Goal: Task Accomplishment & Management: Complete application form

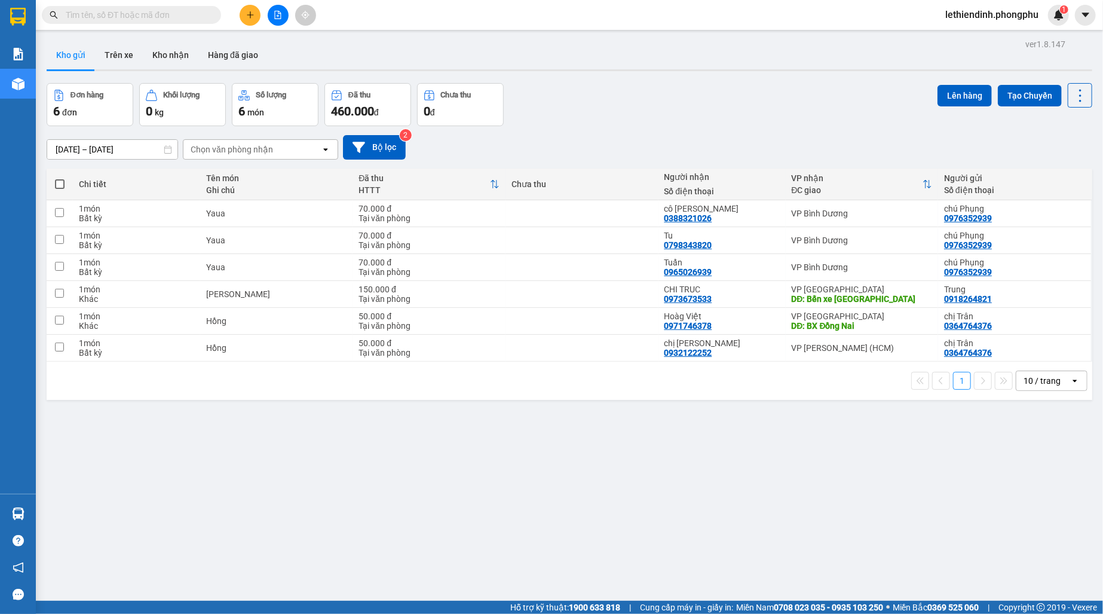
click at [247, 15] on icon "plus" at bounding box center [250, 15] width 8 height 8
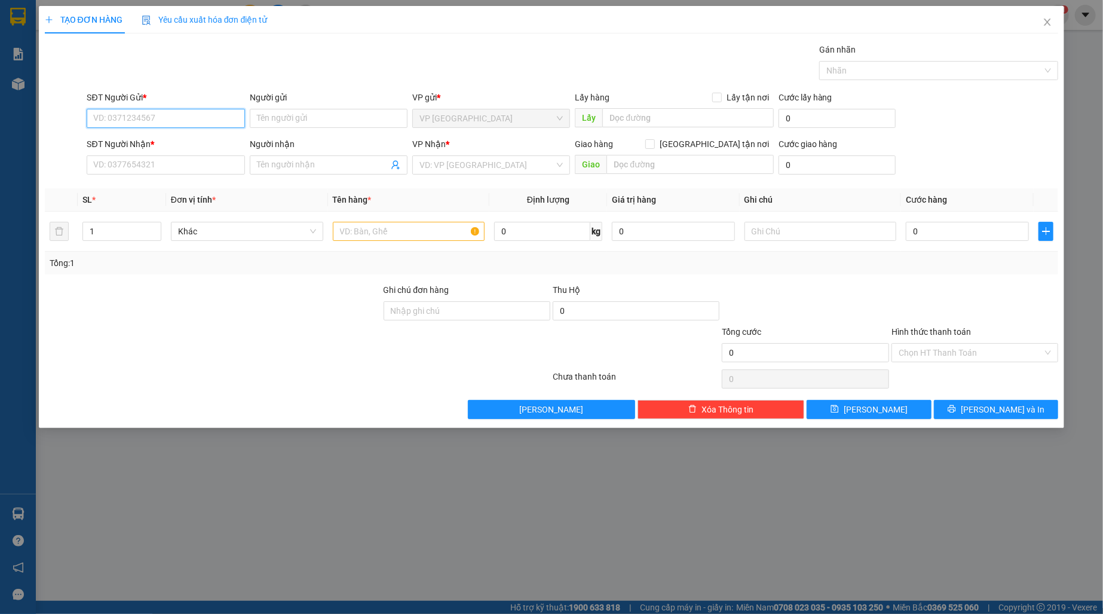
click at [189, 122] on input "SĐT Người Gửi *" at bounding box center [166, 118] width 158 height 19
type input "0919814784"
click at [296, 122] on input "Người gửi" at bounding box center [329, 118] width 158 height 19
type input "Cô Khuyên"
click at [179, 168] on input "SĐT Người Nhận *" at bounding box center [166, 164] width 158 height 19
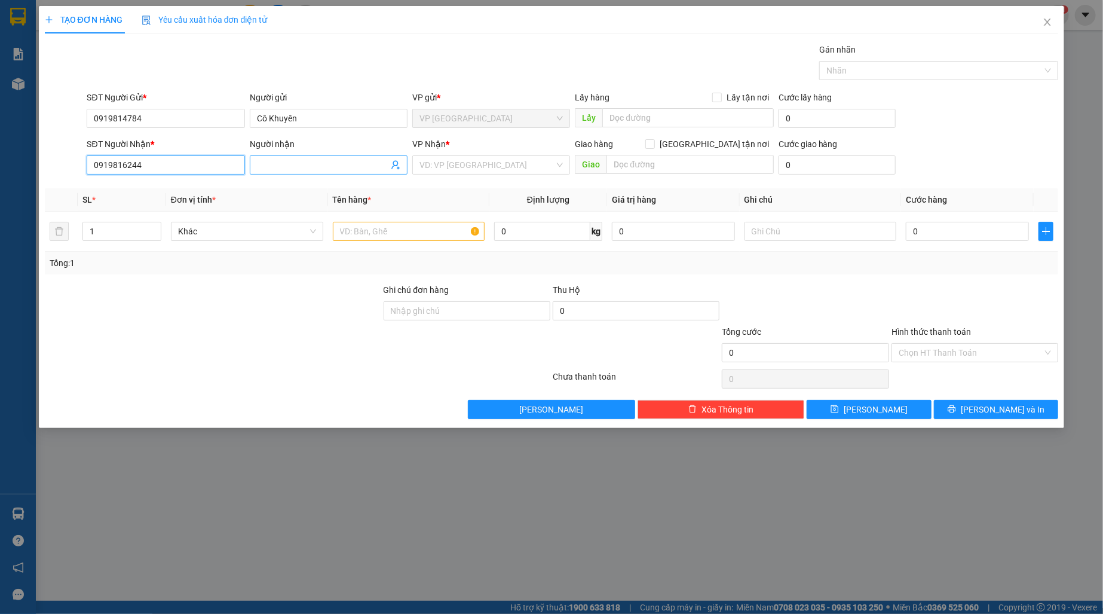
type input "0919816244"
click at [296, 165] on input "Người nhận" at bounding box center [322, 164] width 131 height 13
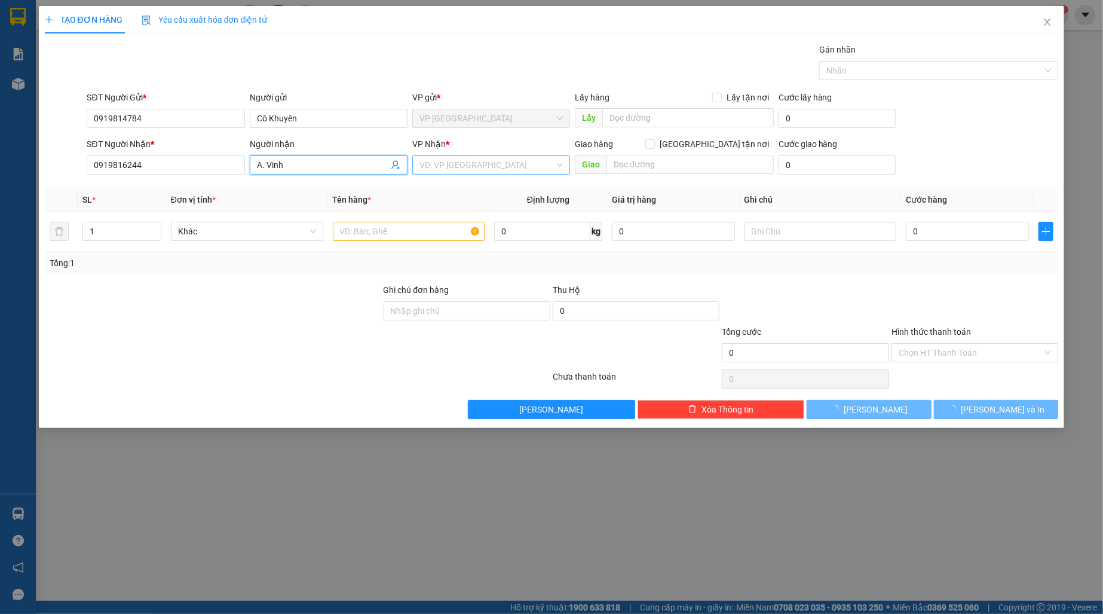
type input "A. Vinh"
click at [500, 163] on input "search" at bounding box center [486, 165] width 135 height 18
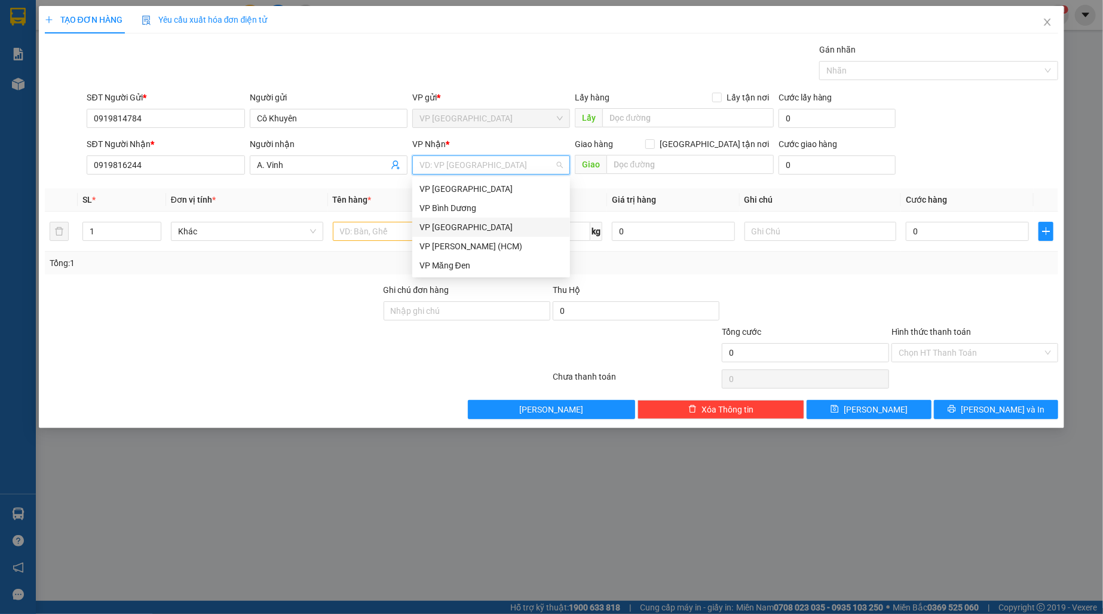
click at [461, 223] on div "VP Đà Lạt" at bounding box center [490, 226] width 143 height 13
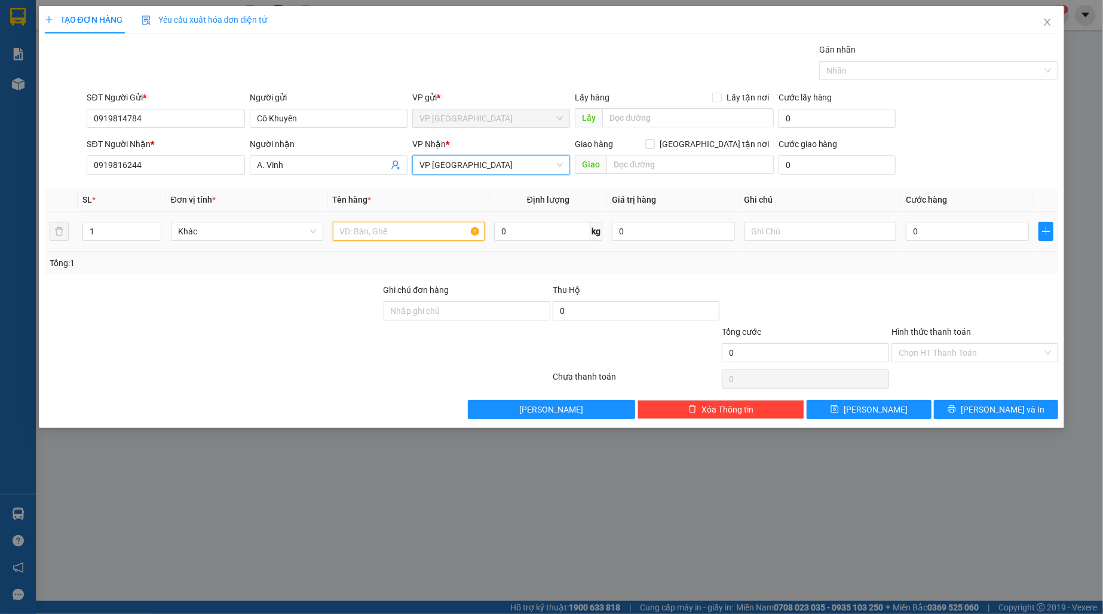
click at [414, 232] on input "text" at bounding box center [409, 231] width 152 height 19
drag, startPoint x: 401, startPoint y: 234, endPoint x: 279, endPoint y: 234, distance: 121.9
click at [280, 234] on tr "1 Khác Hàng 0 kg 0 0" at bounding box center [552, 232] width 1014 height 40
type input "Máy Hấp"
click at [932, 235] on input "0" at bounding box center [967, 231] width 122 height 19
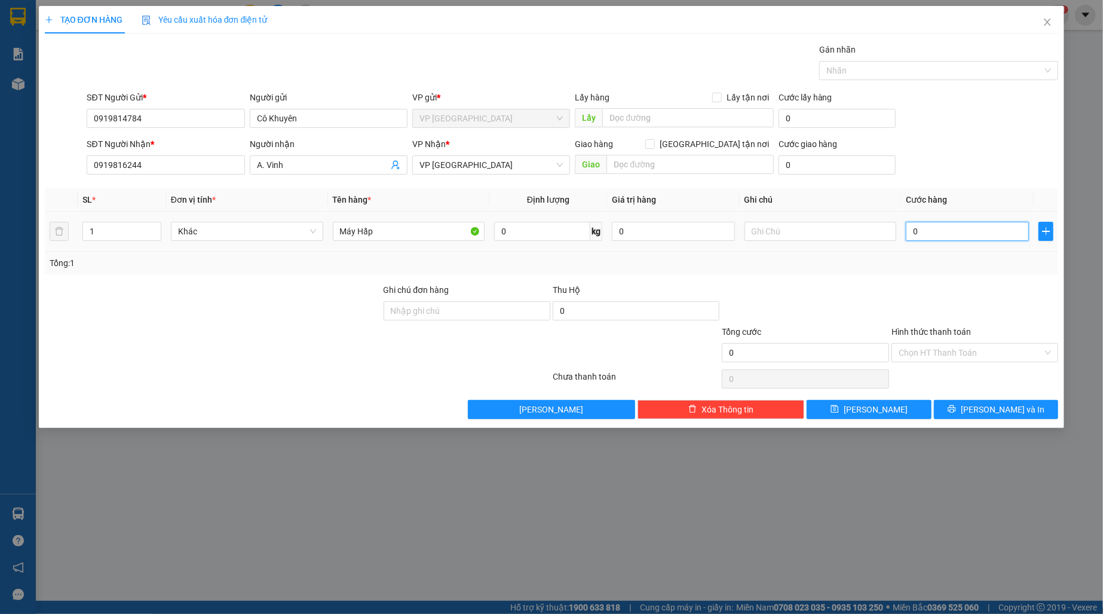
type input "5"
type input "50"
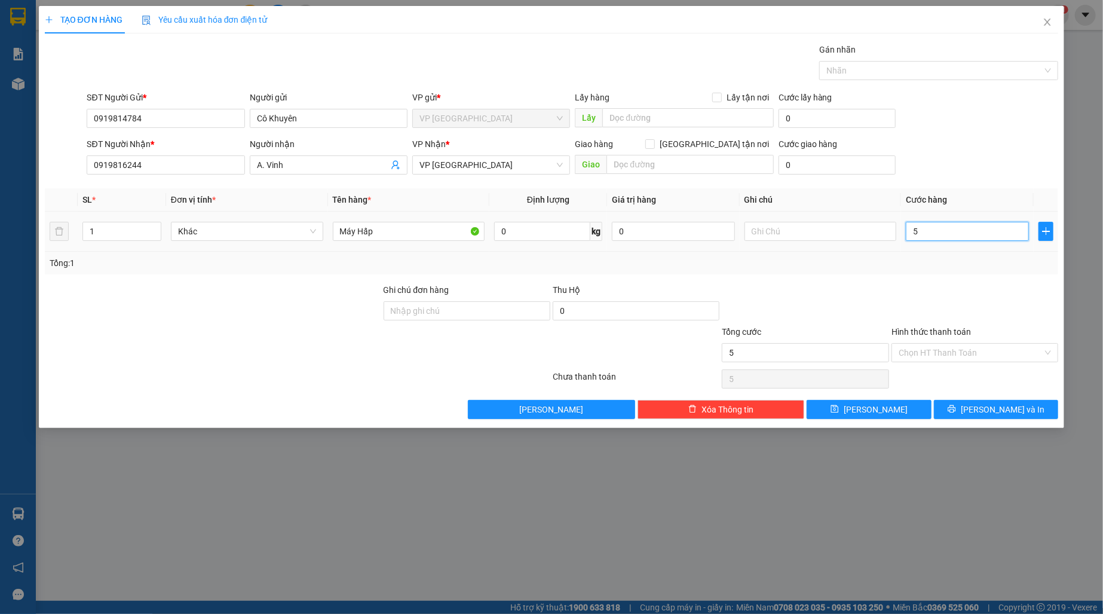
type input "50"
type input "500"
type input "5.000"
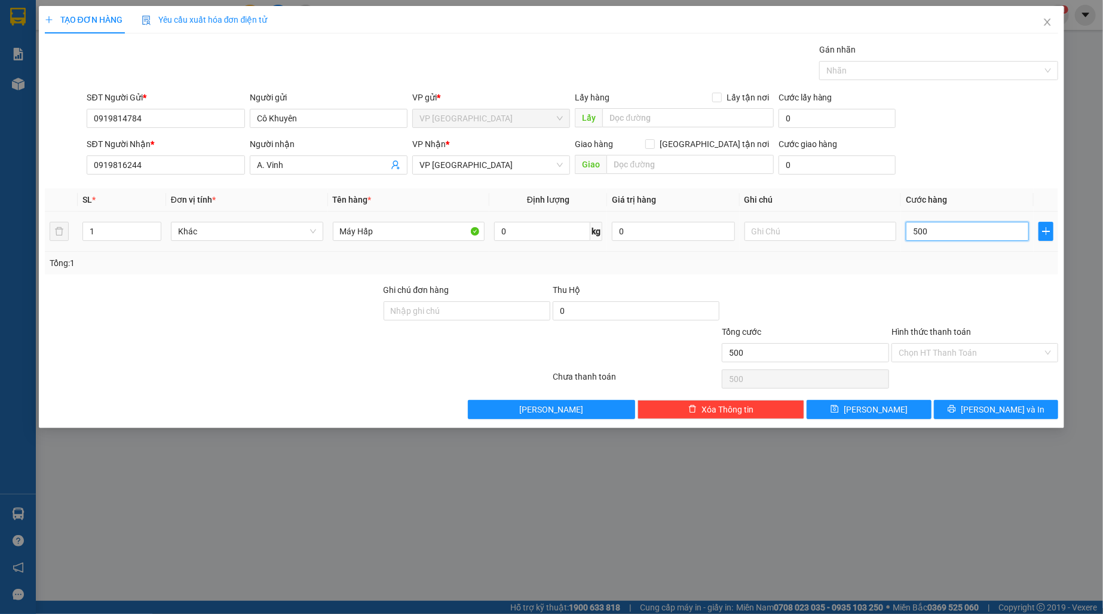
type input "5.000"
type input "50.000"
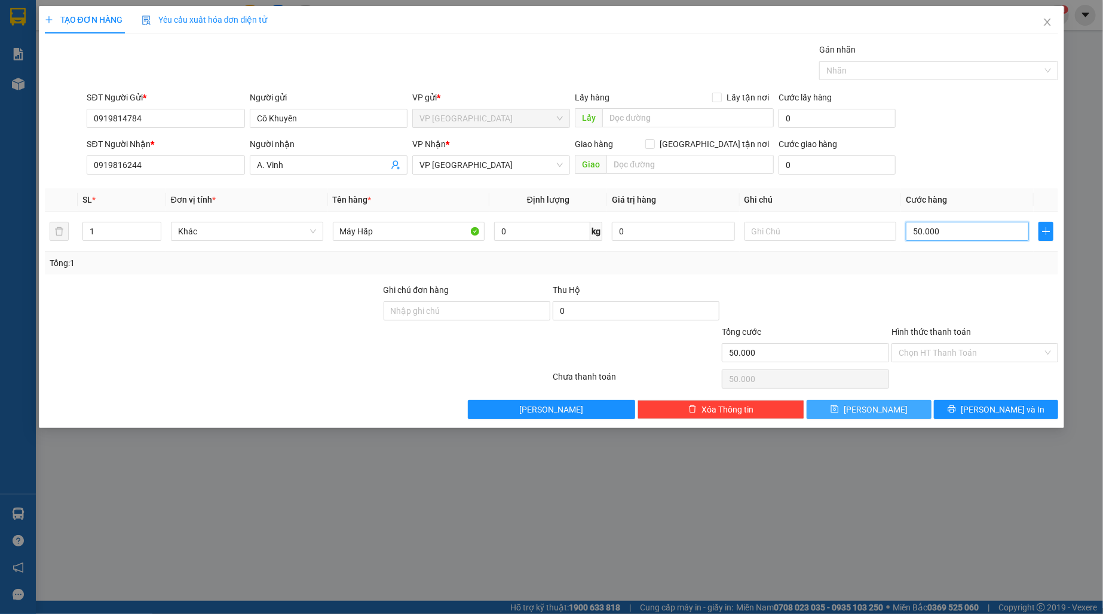
type input "50.000"
click at [869, 410] on span "Lưu" at bounding box center [876, 409] width 64 height 13
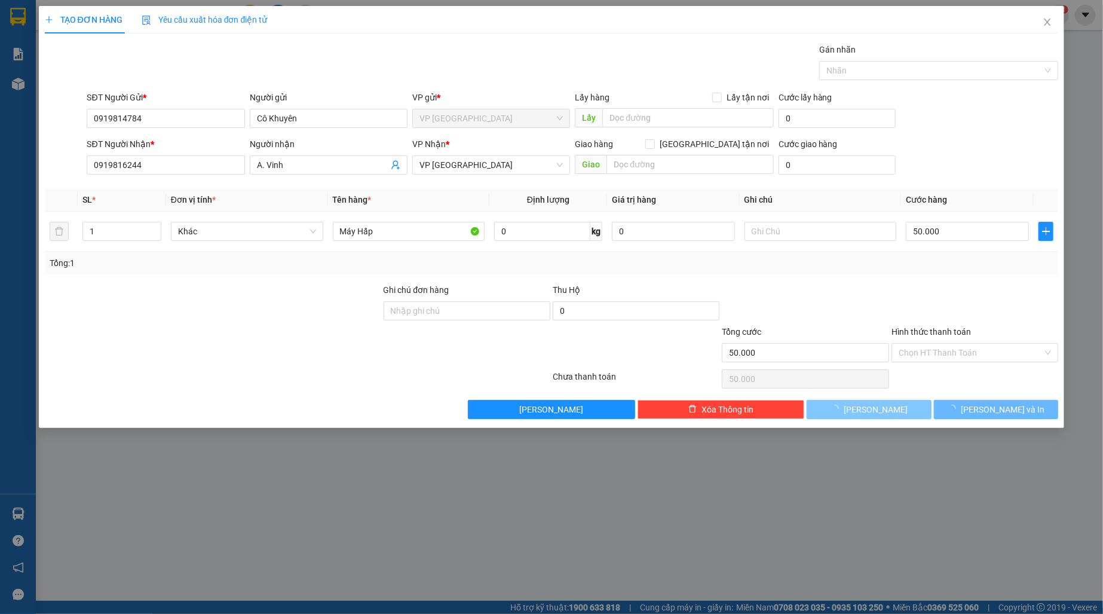
type input "0"
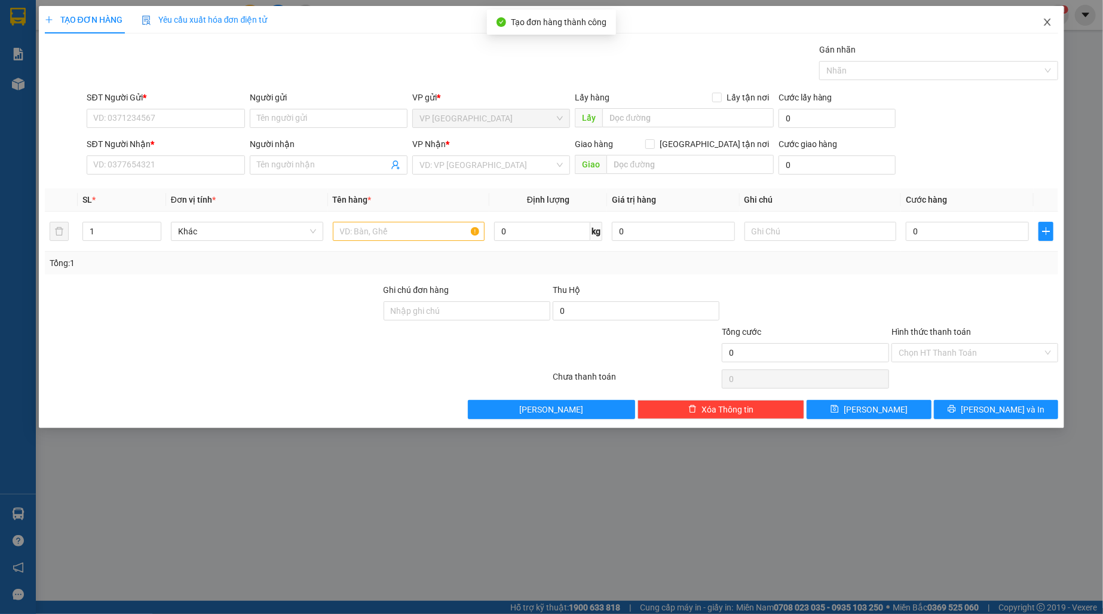
click at [1043, 23] on icon "close" at bounding box center [1048, 22] width 10 height 10
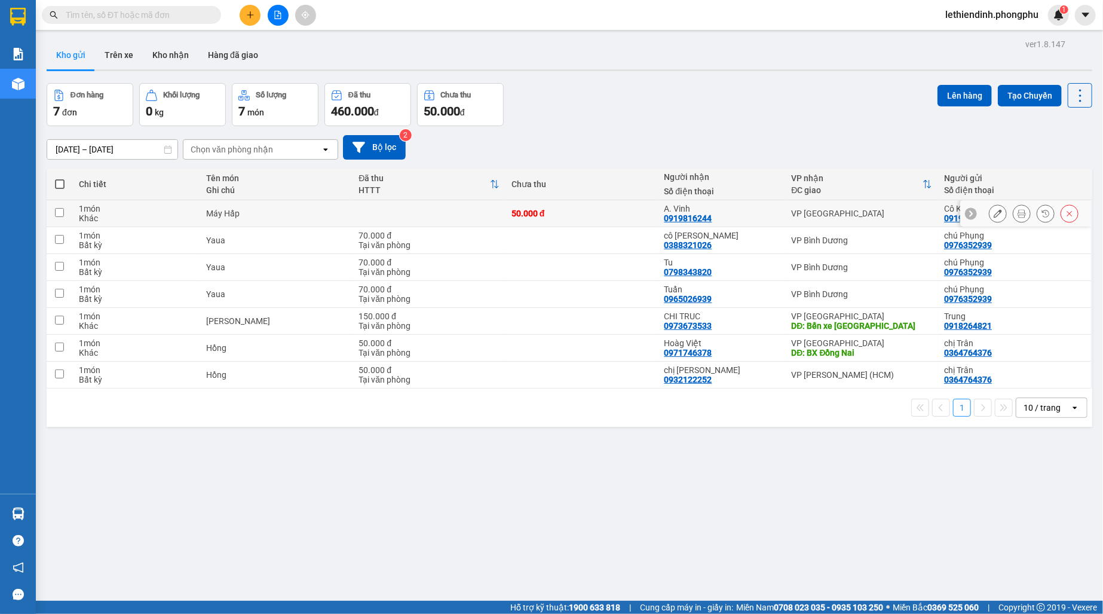
click at [994, 213] on icon at bounding box center [998, 213] width 8 height 8
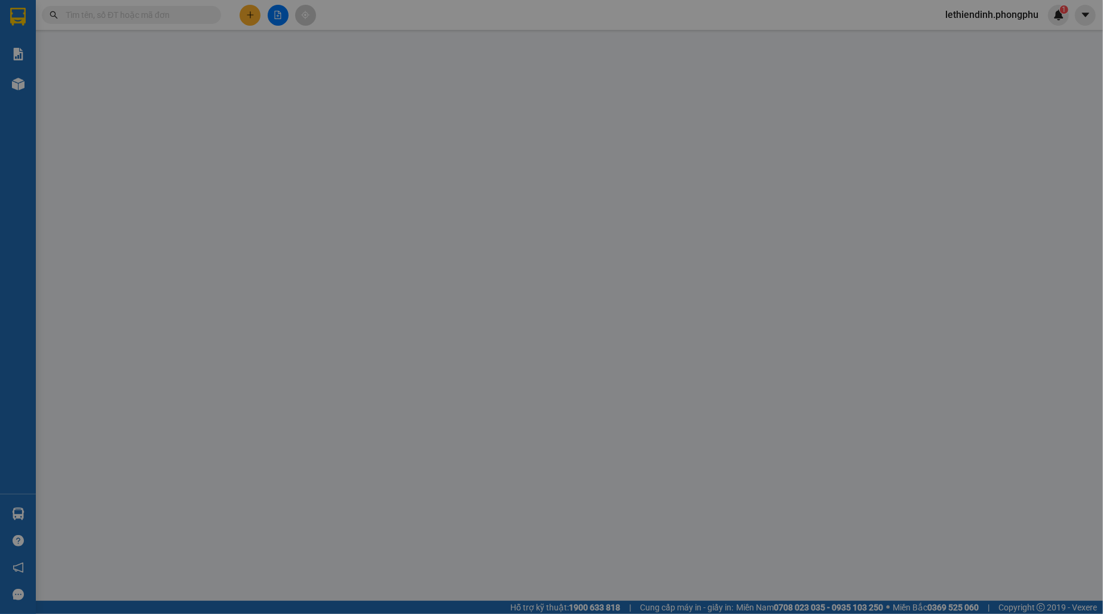
type input "0919814784"
type input "0919816244"
type input "50.000"
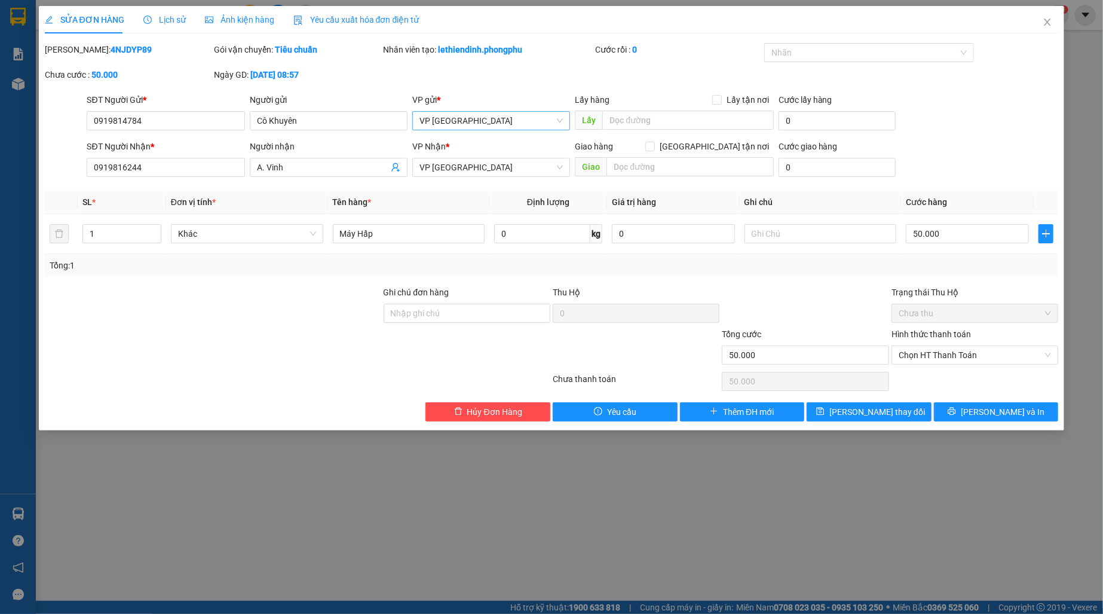
drag, startPoint x: 471, startPoint y: 106, endPoint x: 461, endPoint y: 120, distance: 16.7
click at [468, 113] on div "VP gửi * VP Đà Lạt" at bounding box center [491, 114] width 158 height 42
click at [461, 121] on span "VP Đà Lạt" at bounding box center [490, 121] width 143 height 18
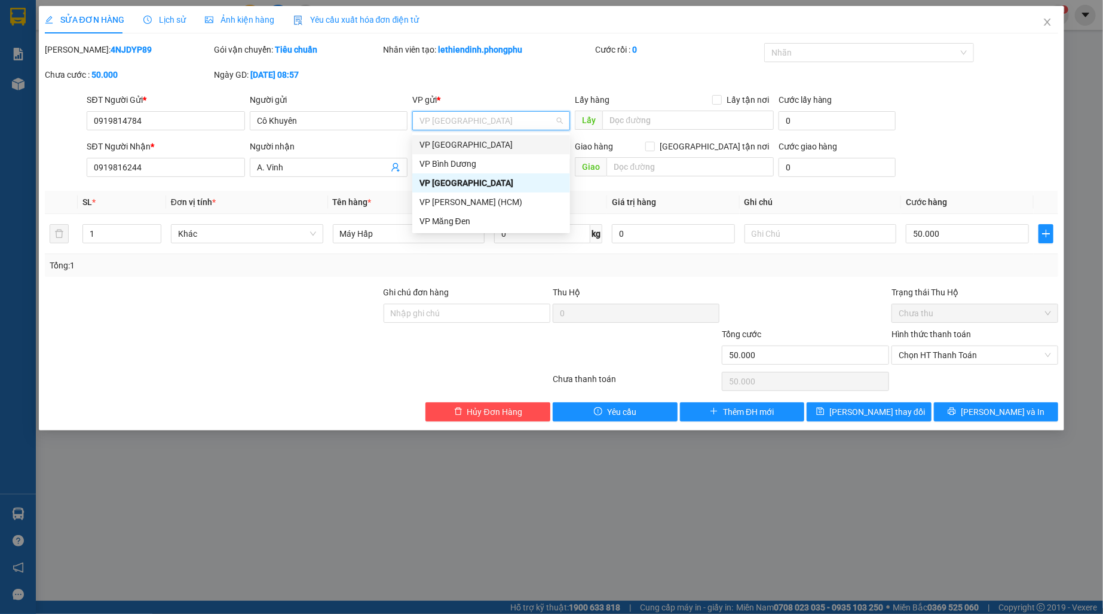
click at [468, 146] on div "VP Biên Hòa" at bounding box center [490, 144] width 143 height 13
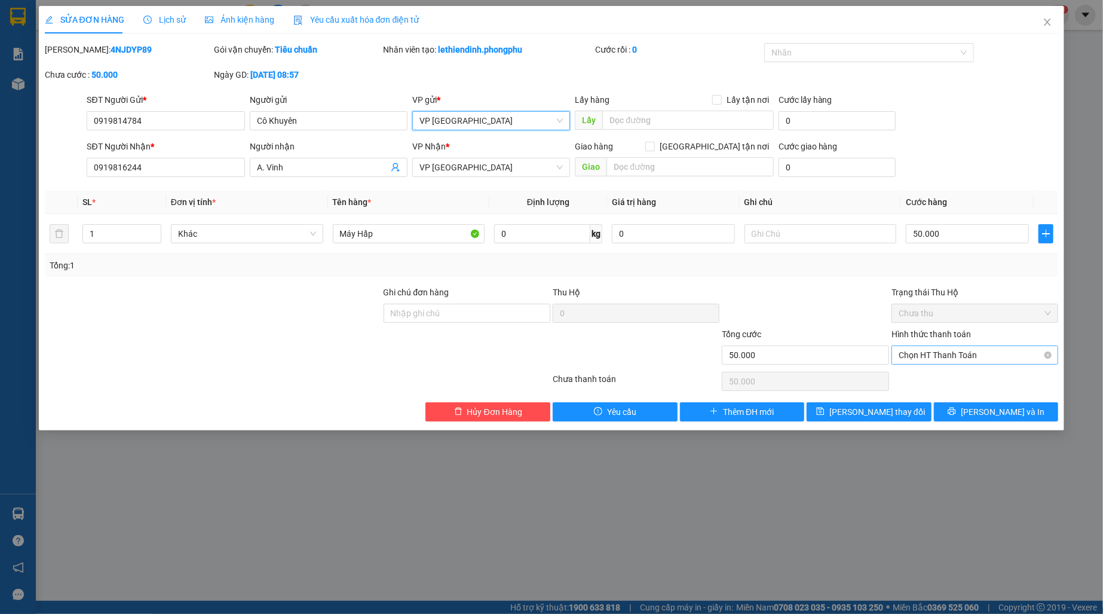
click at [951, 356] on span "Chọn HT Thanh Toán" at bounding box center [975, 355] width 152 height 18
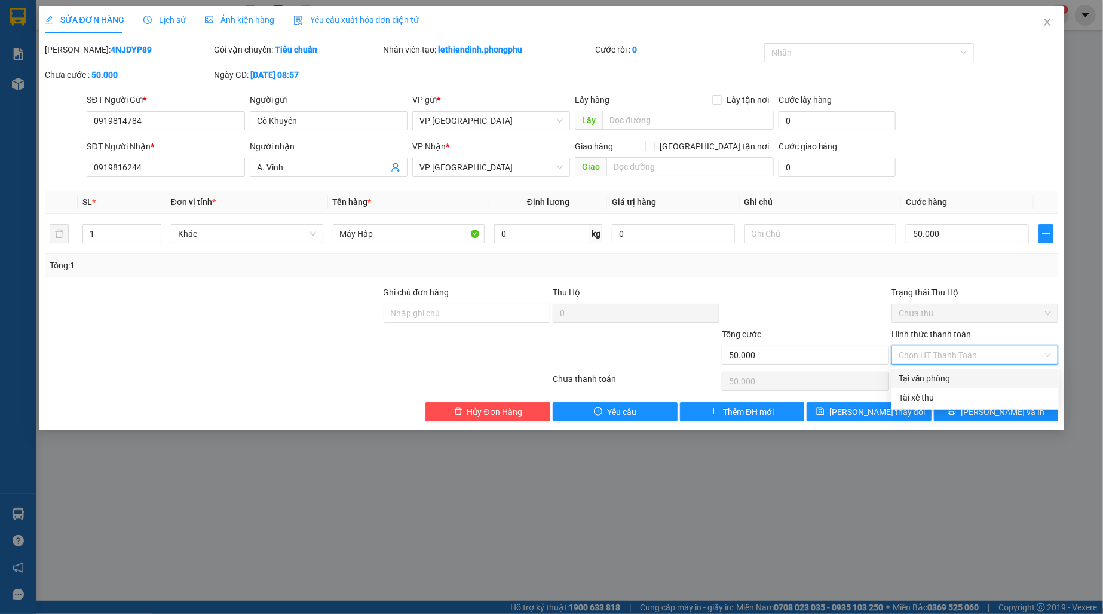
drag, startPoint x: 930, startPoint y: 391, endPoint x: 930, endPoint y: 378, distance: 12.5
click at [930, 378] on div "Tại văn phòng Tài xế thu" at bounding box center [974, 388] width 167 height 38
click at [930, 378] on div "Tại văn phòng" at bounding box center [975, 378] width 153 height 13
type input "0"
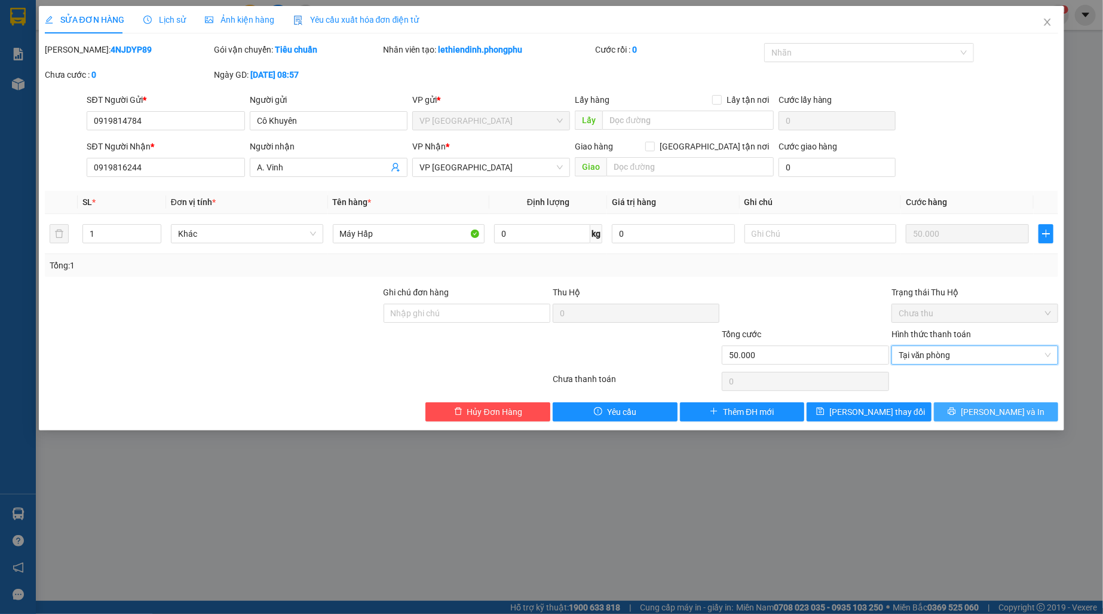
click at [982, 412] on button "Lưu và In" at bounding box center [996, 411] width 125 height 19
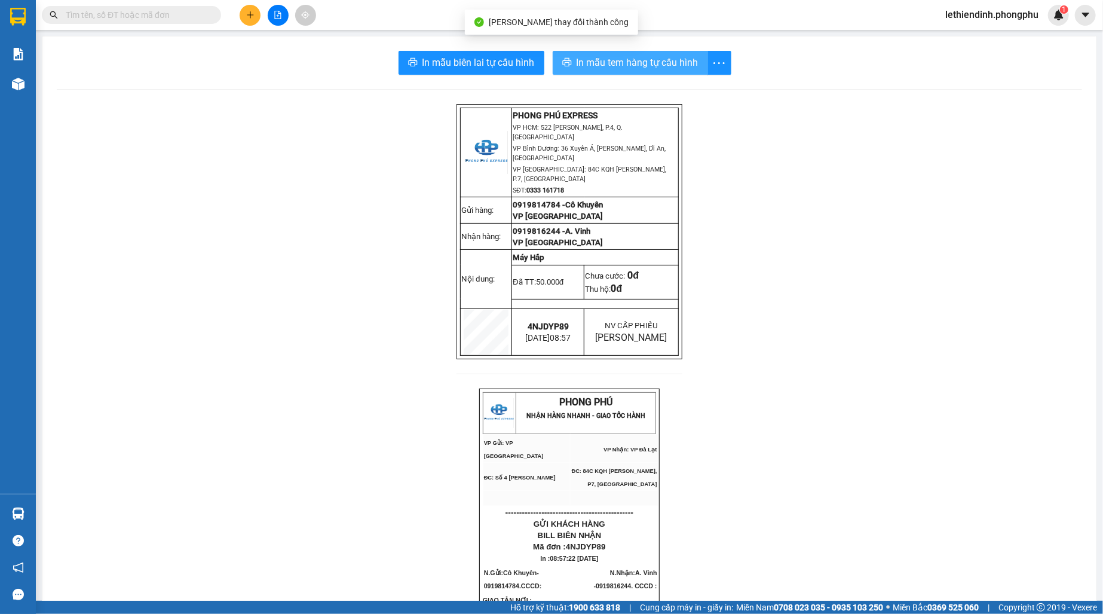
click at [608, 58] on span "In mẫu tem hàng tự cấu hình" at bounding box center [638, 62] width 122 height 15
